Goal: Information Seeking & Learning: Check status

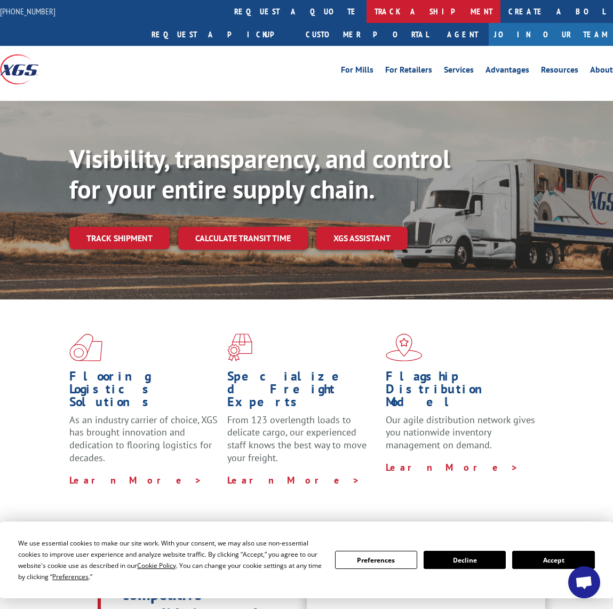
click at [367, 10] on link "track a shipment" at bounding box center [434, 11] width 134 height 23
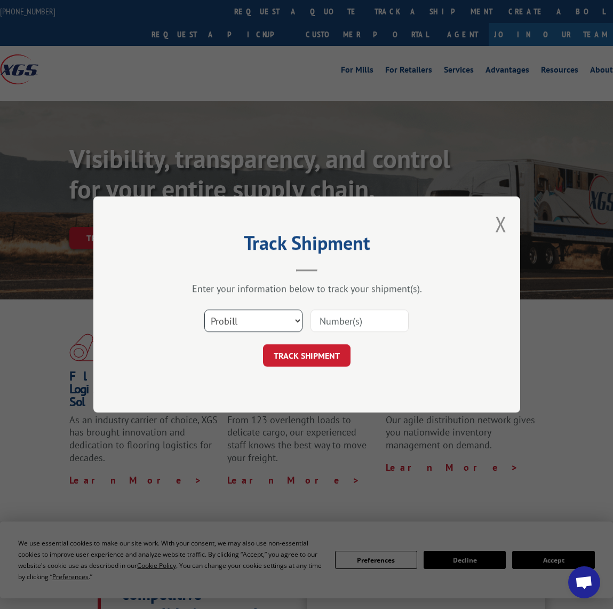
click at [240, 328] on select "Select category... Probill BOL PO" at bounding box center [253, 321] width 98 height 22
select select "bol"
click at [204, 310] on select "Select category... Probill BOL PO" at bounding box center [253, 321] width 98 height 22
click at [345, 317] on input at bounding box center [360, 321] width 98 height 22
paste input "5155090"
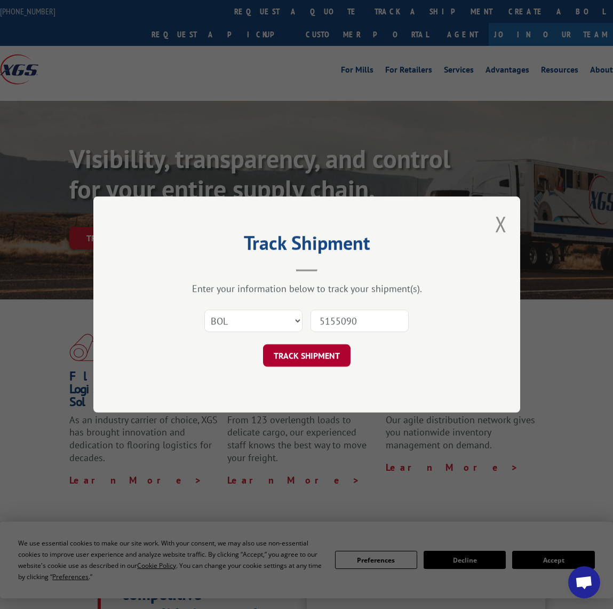
type input "5155090"
click at [319, 357] on button "TRACK SHIPMENT" at bounding box center [307, 355] width 88 height 22
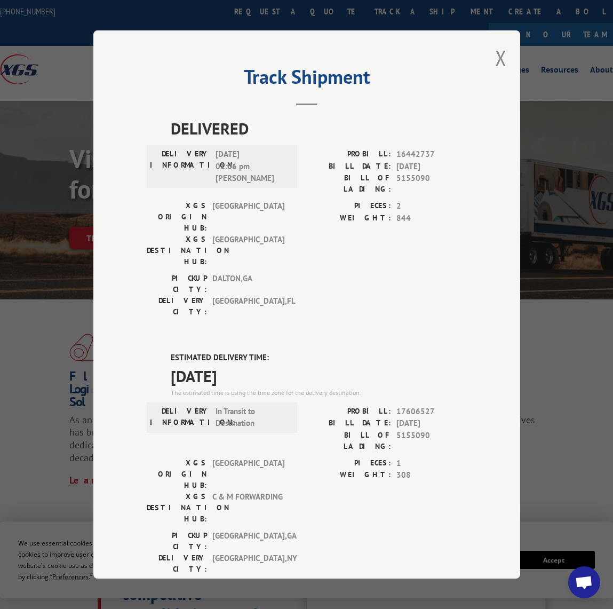
click at [93, 131] on div "Track Shipment DELIVERED DELIVERY INFORMATION: [DATE] 01:06 pm [PERSON_NAME] PR…" at bounding box center [306, 304] width 427 height 548
